Goal: Navigation & Orientation: Find specific page/section

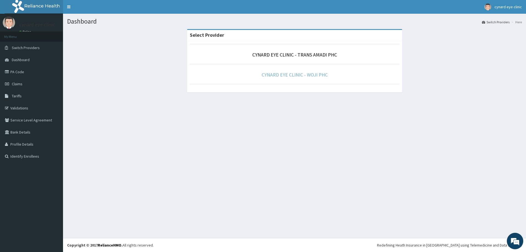
click at [299, 75] on link "CYNARD EYE CLINIC - WOJI PHC" at bounding box center [295, 75] width 66 height 6
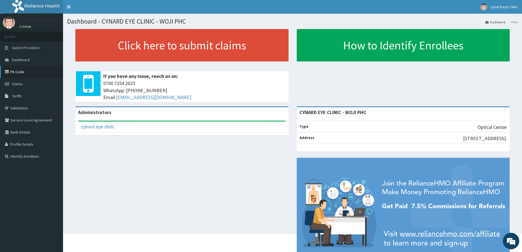
click at [13, 71] on link "PA Code" at bounding box center [31, 72] width 63 height 12
